Goal: Navigation & Orientation: Find specific page/section

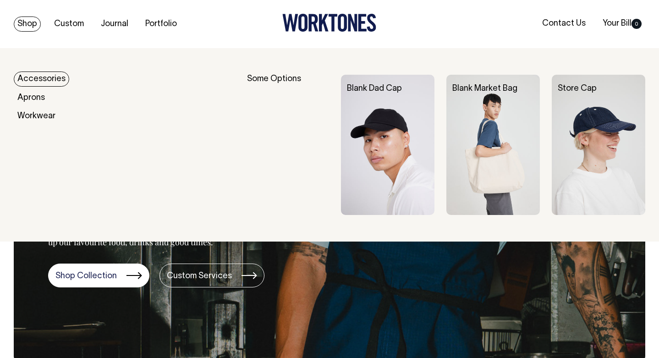
click at [45, 78] on link "Accessories" at bounding box center [41, 79] width 55 height 15
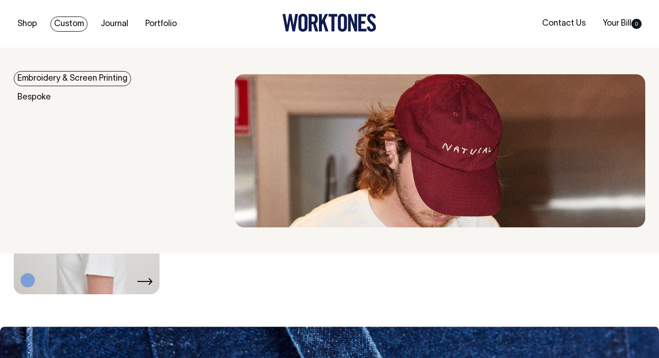
scroll to position [910, 0]
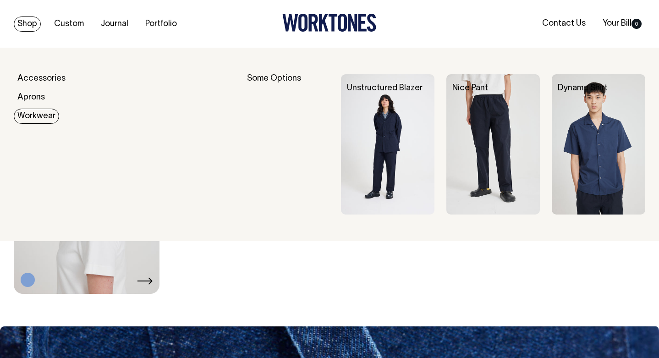
click at [35, 113] on link "Workwear" at bounding box center [36, 116] width 45 height 15
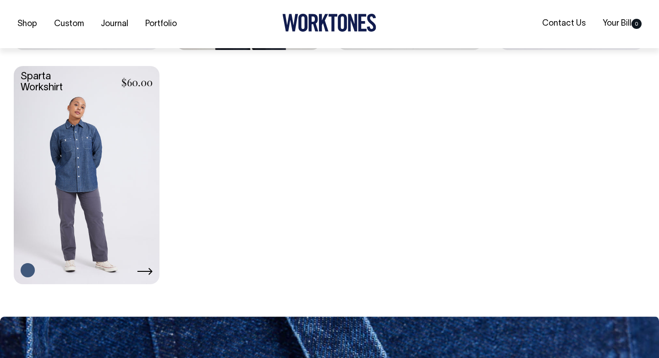
scroll to position [475, 0]
